Goal: Task Accomplishment & Management: Use online tool/utility

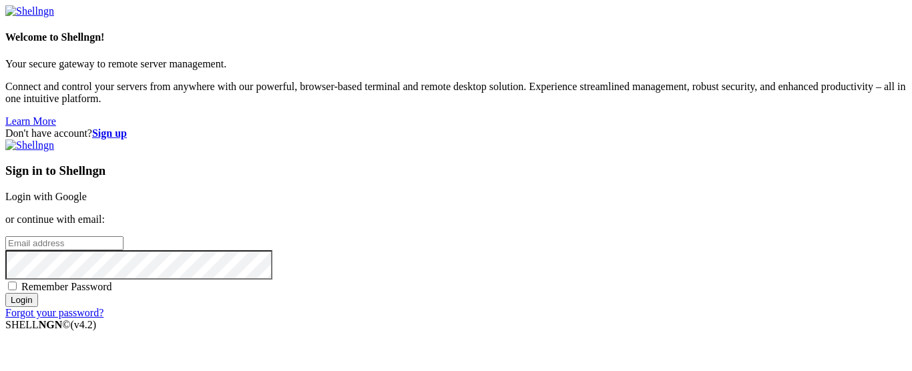
click at [87, 191] on link "Login with Google" at bounding box center [45, 196] width 81 height 11
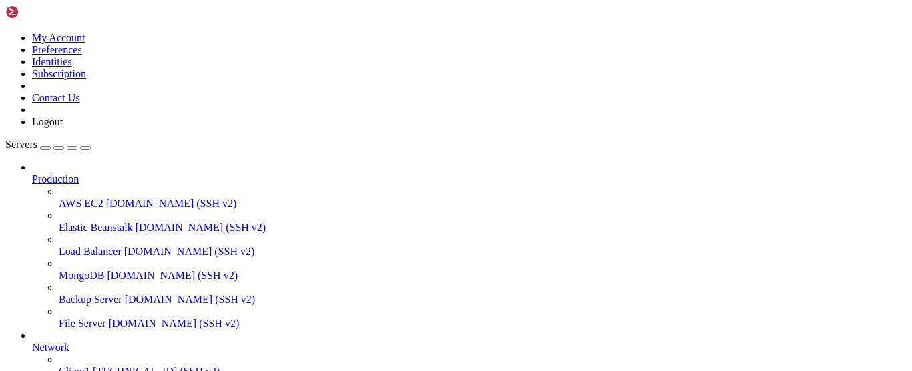
scroll to position [203, 0]
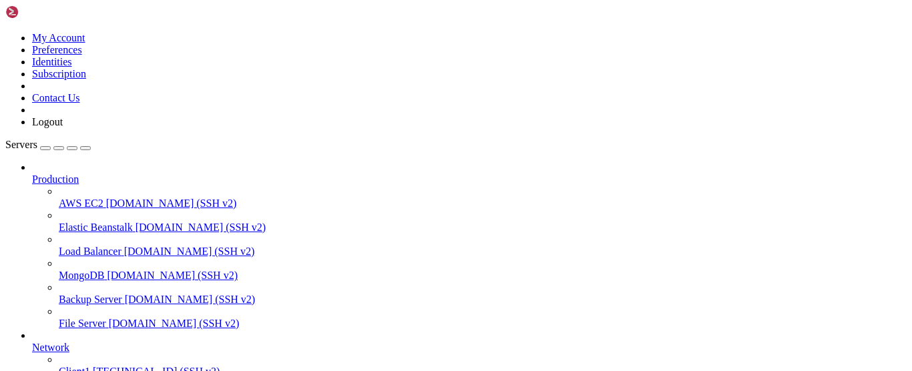
scroll to position [145, 0]
drag, startPoint x: 9, startPoint y: 817, endPoint x: 47, endPoint y: 919, distance: 109.0
drag, startPoint x: 12, startPoint y: 814, endPoint x: 35, endPoint y: 944, distance: 132.9
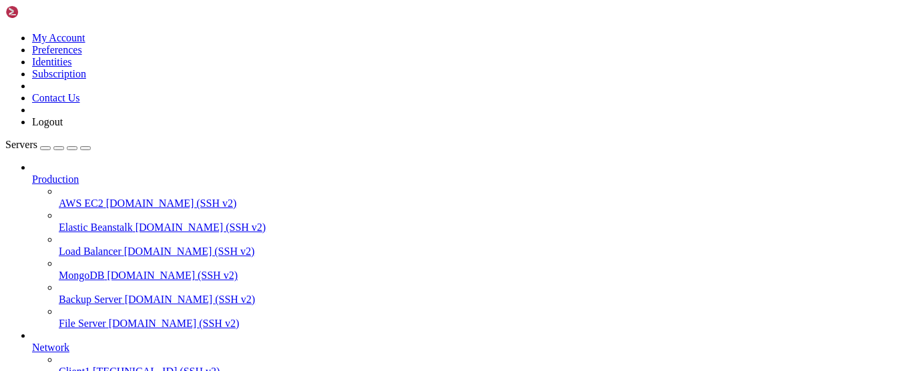
copy div "server { root /var/www/html; server_name [DOMAIN_NAME]; location / { proxy_pass…"
drag, startPoint x: 83, startPoint y: 898, endPoint x: 119, endPoint y: 798, distance: 105.8
copy div "server { root /var/www/html; server_name [DOMAIN_NAME]; location / { proxy_pass…"
drag, startPoint x: 72, startPoint y: 877, endPoint x: 115, endPoint y: 787, distance: 100.0
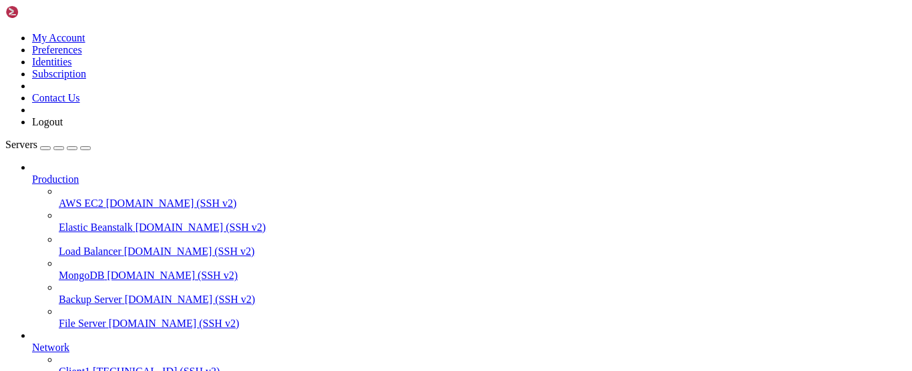
click at [80, 366] on link "Client1 [TECHNICAL_ID] (SSH v2)" at bounding box center [483, 372] width 848 height 12
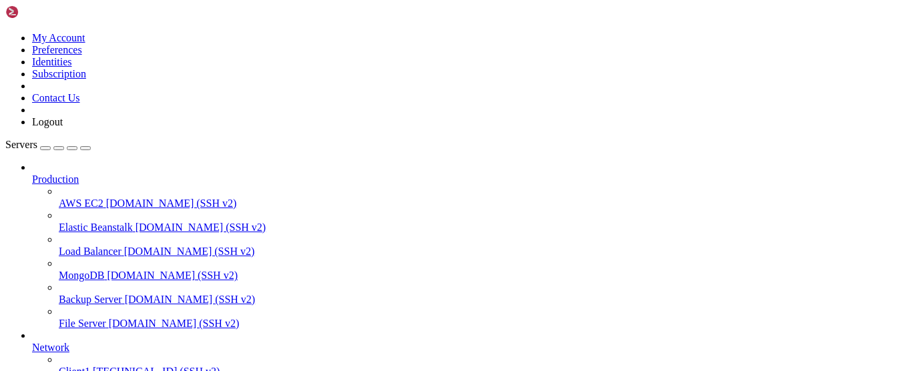
drag, startPoint x: 393, startPoint y: 1079, endPoint x: 318, endPoint y: 1078, distance: 75.4
drag, startPoint x: 238, startPoint y: 1152, endPoint x: 225, endPoint y: 1157, distance: 14.4
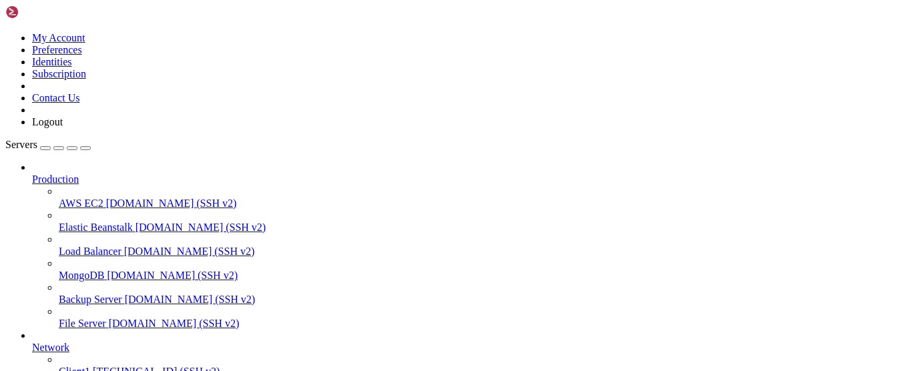
drag, startPoint x: 225, startPoint y: 1157, endPoint x: 205, endPoint y: 1160, distance: 20.2
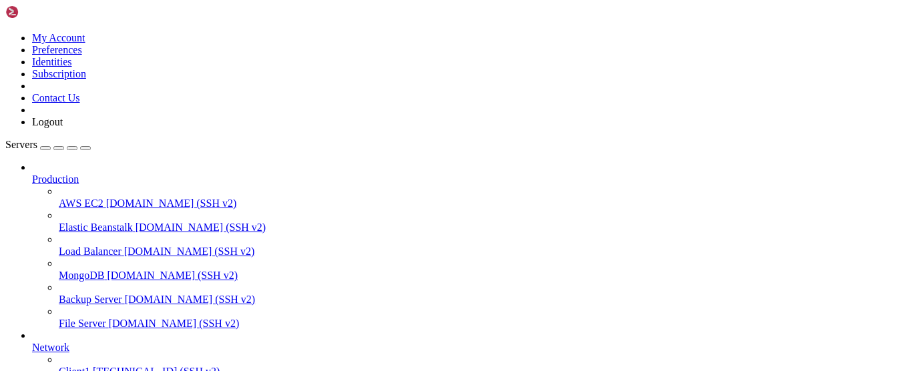
scroll to position [0, 0]
